Goal: Transaction & Acquisition: Purchase product/service

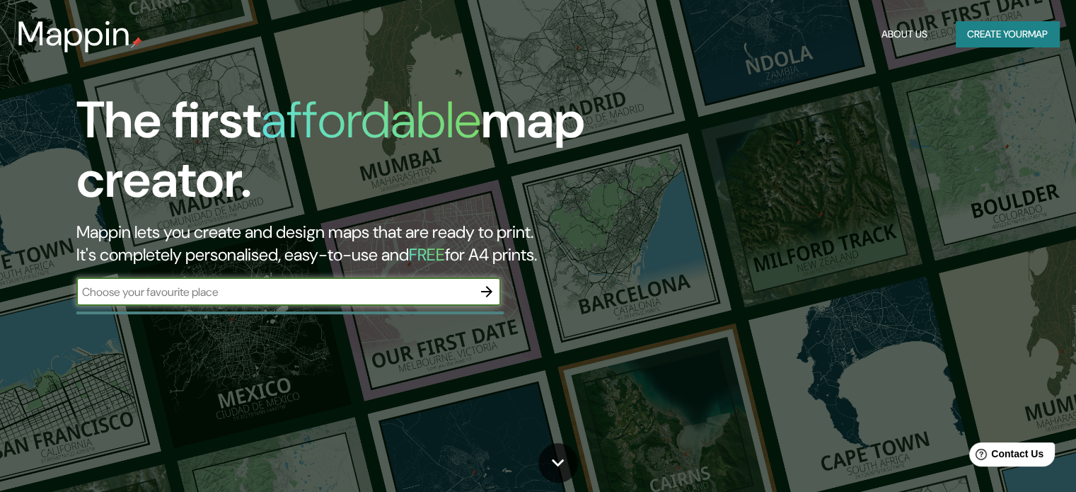
click at [337, 290] on input "text" at bounding box center [274, 292] width 396 height 16
type input "el paso [GEOGRAPHIC_DATA]"
click at [476, 288] on button "button" at bounding box center [486, 291] width 28 height 28
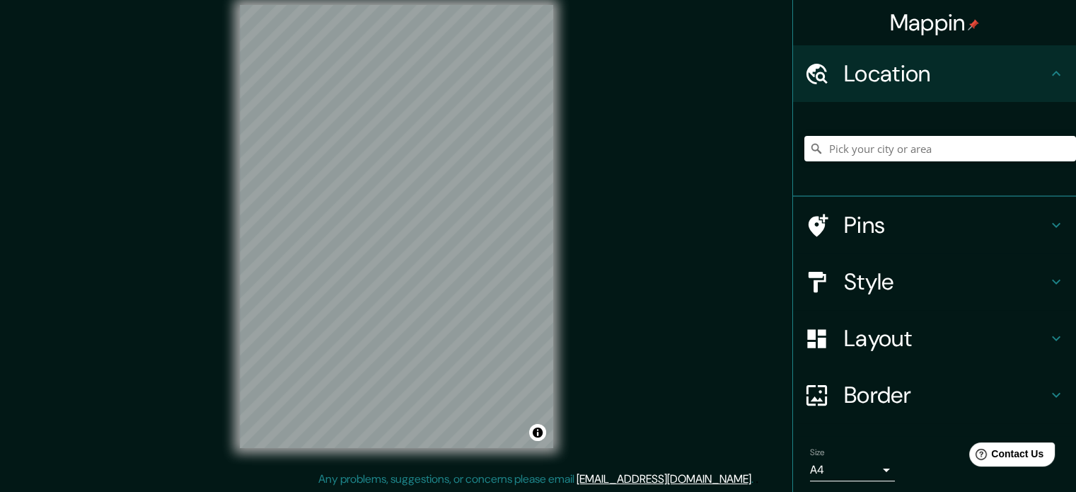
scroll to position [18, 0]
click at [459, 271] on div at bounding box center [457, 276] width 11 height 11
drag, startPoint x: 455, startPoint y: 279, endPoint x: 458, endPoint y: 267, distance: 11.7
click at [458, 267] on div at bounding box center [458, 267] width 11 height 11
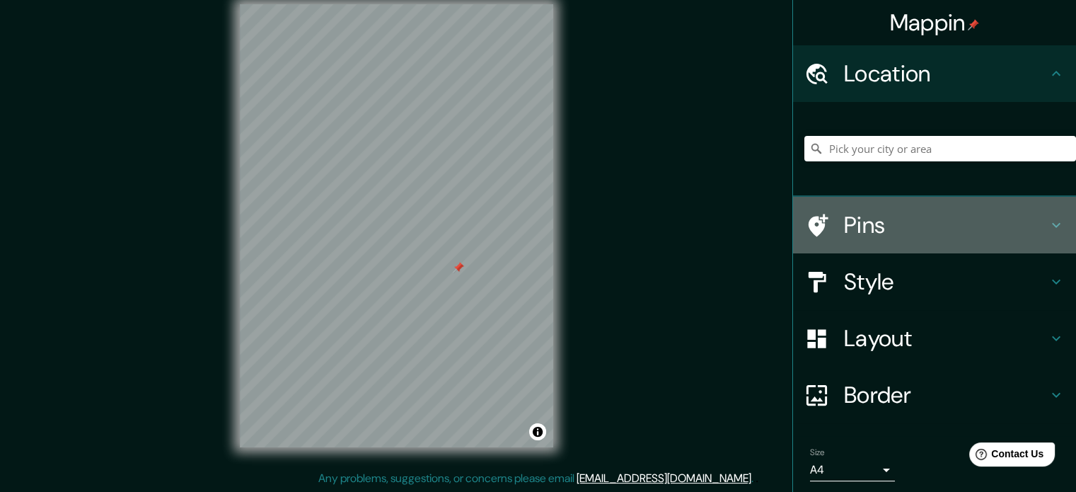
click at [1048, 221] on icon at bounding box center [1056, 224] width 17 height 17
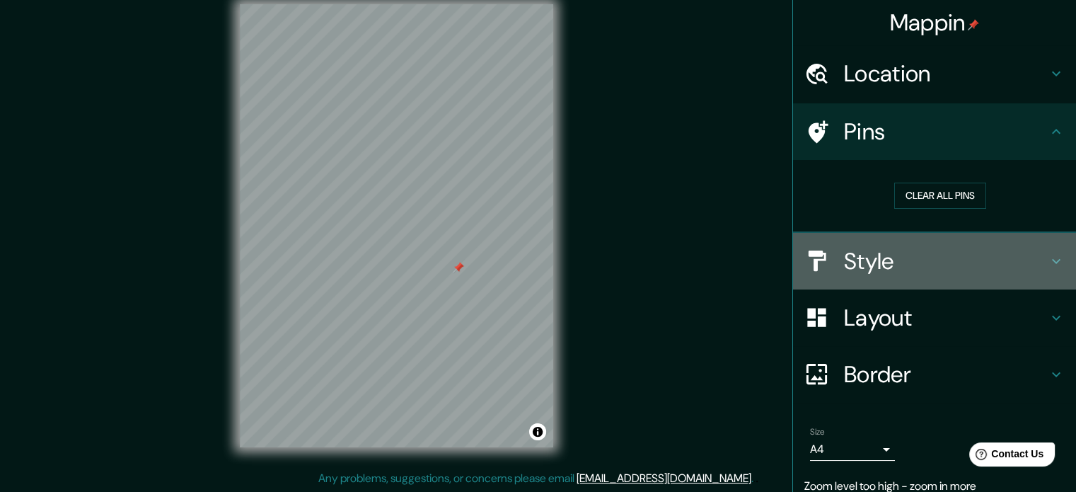
click at [1048, 258] on icon at bounding box center [1056, 261] width 17 height 17
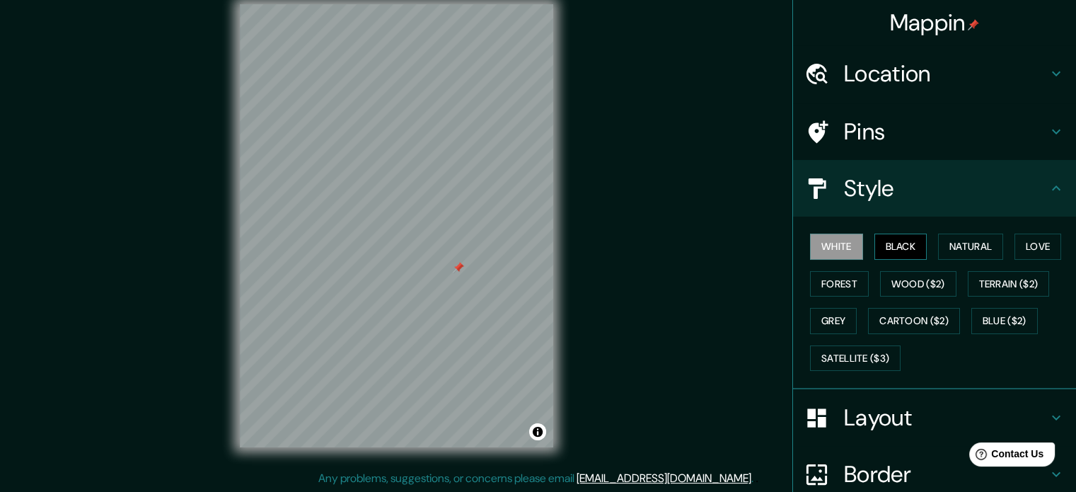
click at [903, 239] on button "Black" at bounding box center [900, 246] width 53 height 26
click at [959, 250] on button "Natural" at bounding box center [970, 246] width 65 height 26
click at [1004, 244] on div "White Black Natural Love Forest Wood ($2) Terrain ($2) Grey Cartoon ($2) Blue (…" at bounding box center [940, 302] width 272 height 149
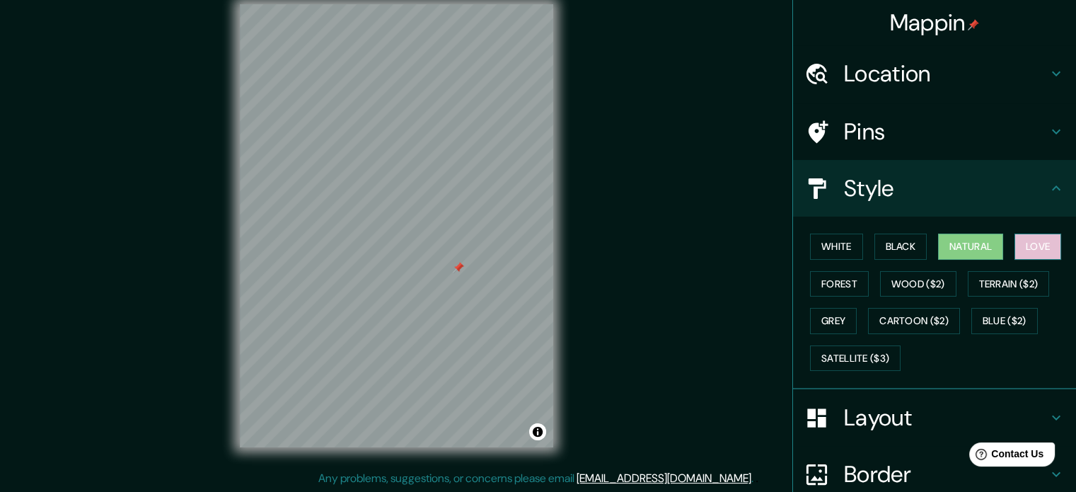
click at [1017, 245] on button "Love" at bounding box center [1037, 246] width 47 height 26
click at [829, 284] on button "Forest" at bounding box center [839, 284] width 59 height 26
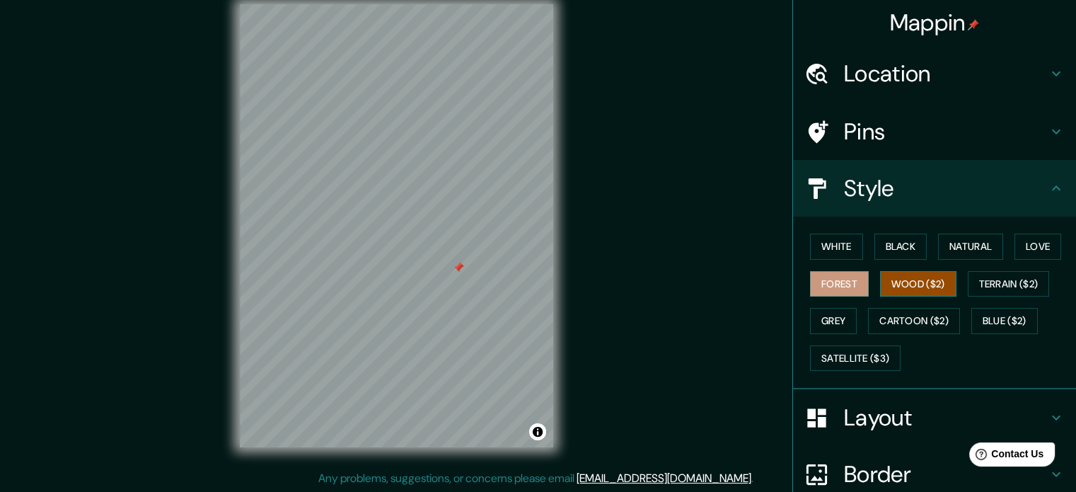
click at [889, 285] on button "Wood ($2)" at bounding box center [918, 284] width 76 height 26
click at [1048, 128] on icon at bounding box center [1056, 131] width 17 height 17
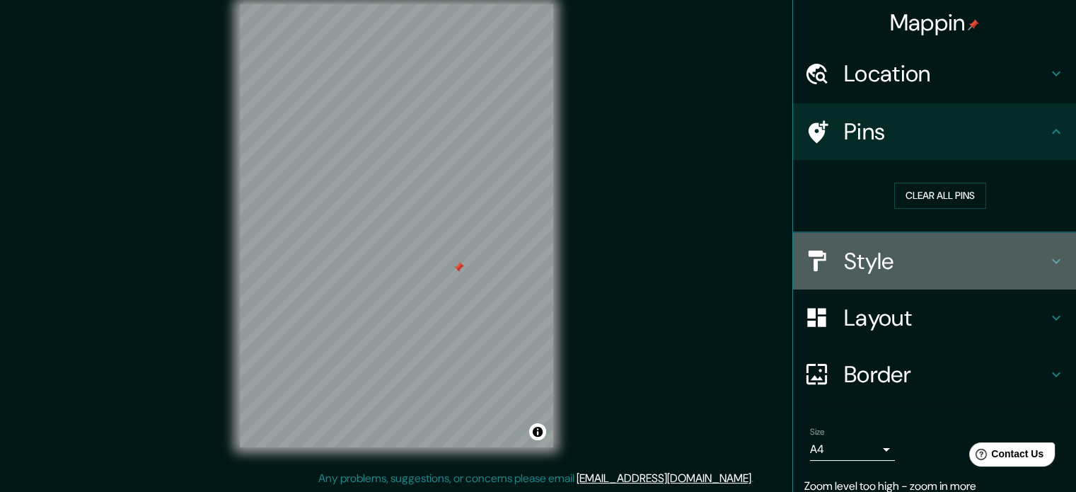
click at [1048, 257] on icon at bounding box center [1056, 261] width 17 height 17
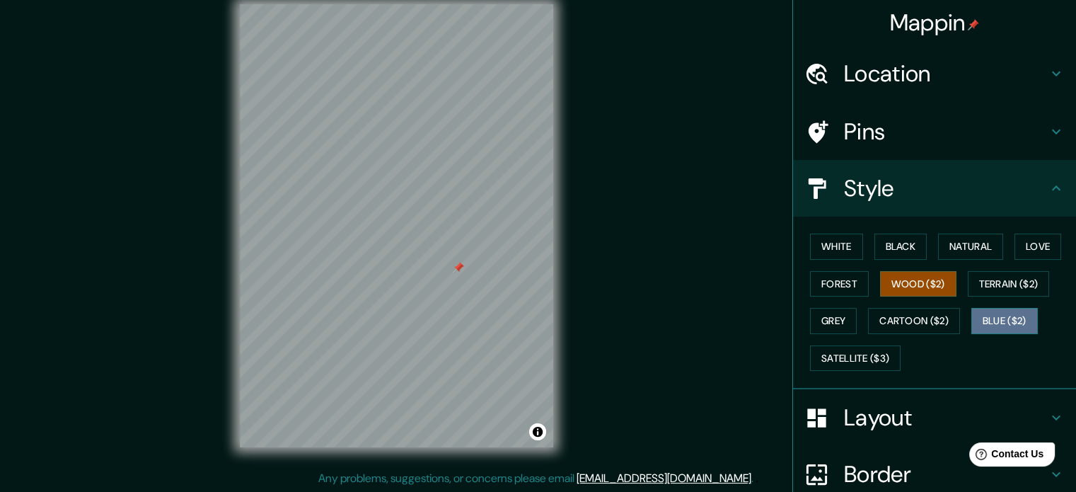
click at [999, 324] on button "Blue ($2)" at bounding box center [1004, 321] width 66 height 26
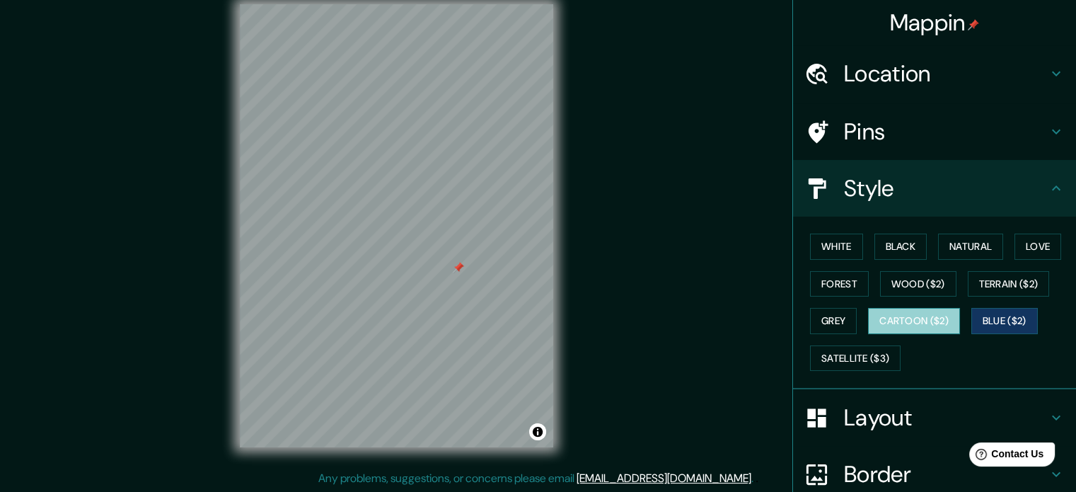
click at [938, 321] on button "Cartoon ($2)" at bounding box center [914, 321] width 92 height 26
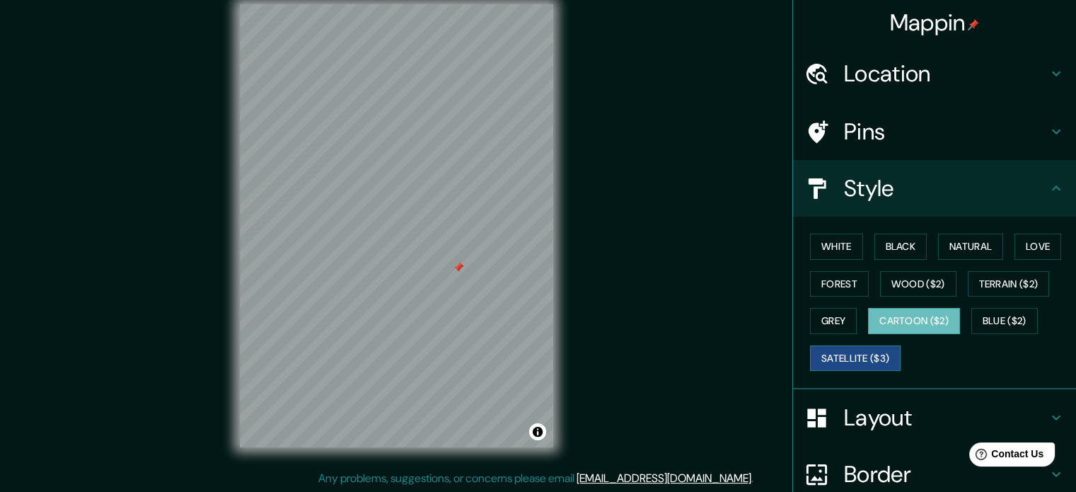
click at [843, 357] on button "Satellite ($3)" at bounding box center [855, 358] width 91 height 26
click at [821, 319] on button "Grey" at bounding box center [833, 321] width 47 height 26
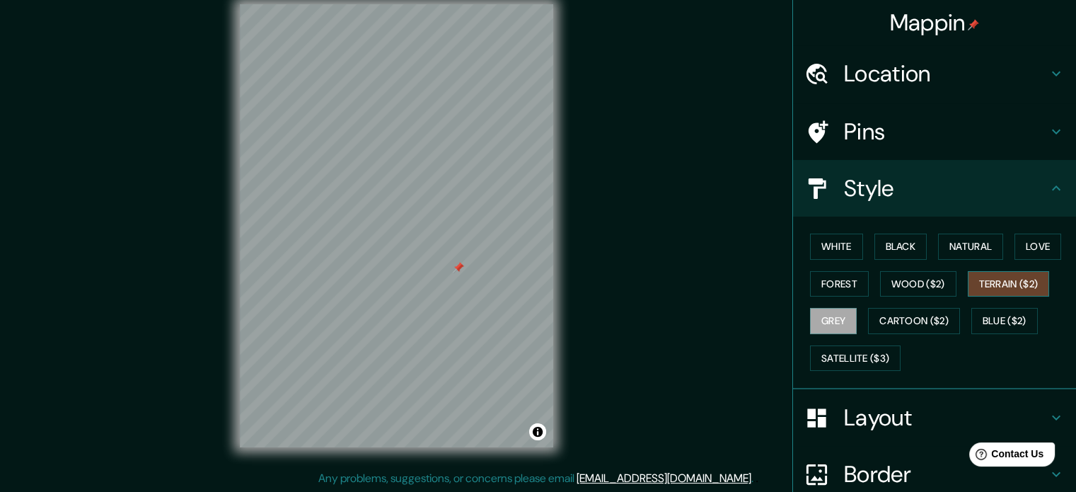
click at [1019, 274] on button "Terrain ($2)" at bounding box center [1009, 284] width 82 height 26
click at [945, 272] on button "Wood ($2)" at bounding box center [918, 284] width 76 height 26
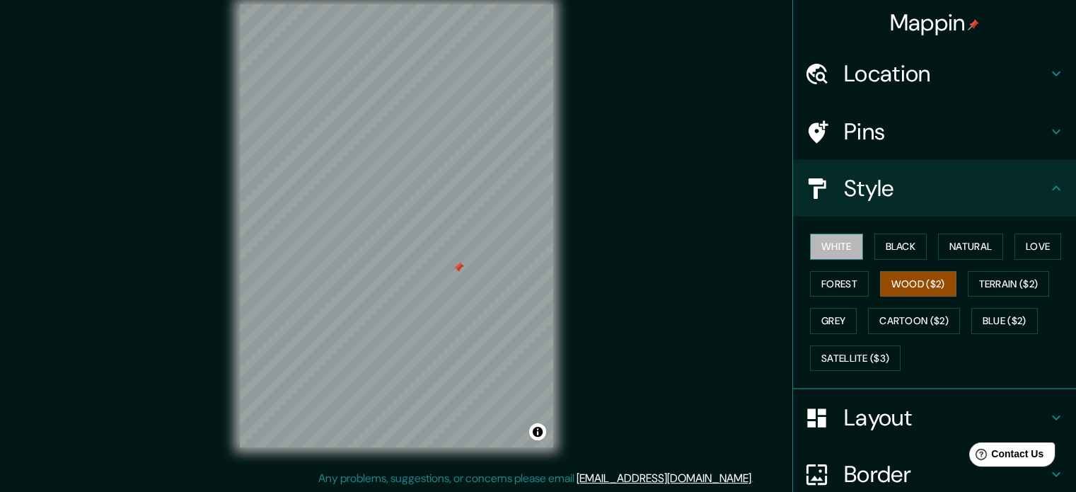
click at [846, 242] on button "White" at bounding box center [836, 246] width 53 height 26
click at [620, 284] on div "Mappin Location Pins Style White Black Natural Love Forest Wood ($2) Terrain ($…" at bounding box center [538, 237] width 1076 height 511
